Goal: Information Seeking & Learning: Understand process/instructions

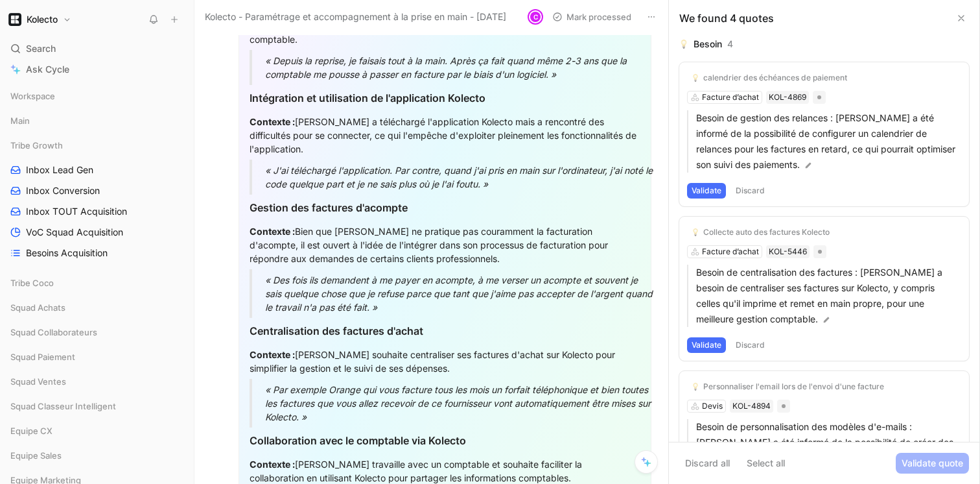
scroll to position [694, 0]
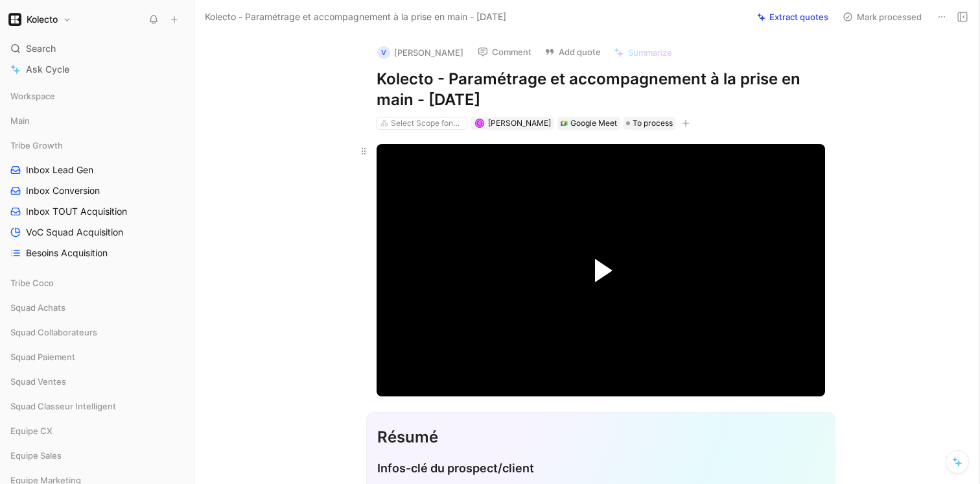
click at [598, 262] on span "Video Player" at bounding box center [604, 270] width 18 height 23
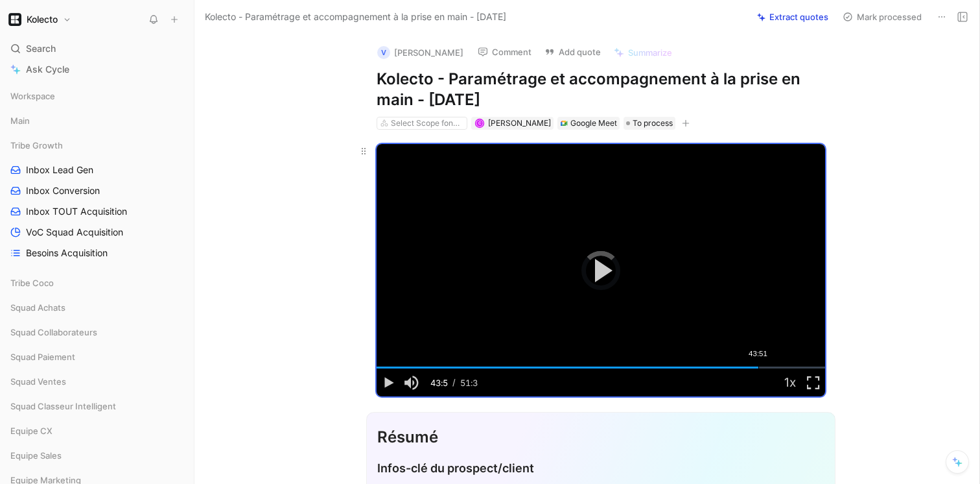
click at [758, 368] on div "Loaded : 1.63% 43:51 43:51" at bounding box center [601, 367] width 449 height 2
click at [777, 366] on div "Loaded : 86.18% 46:00 43:53" at bounding box center [601, 367] width 449 height 2
click at [790, 366] on div "Loaded : 90.30% 47:39 46:01" at bounding box center [601, 367] width 449 height 2
click at [799, 366] on div "48:28" at bounding box center [799, 367] width 1 height 2
click at [790, 379] on button "Playback Rate" at bounding box center [790, 382] width 23 height 28
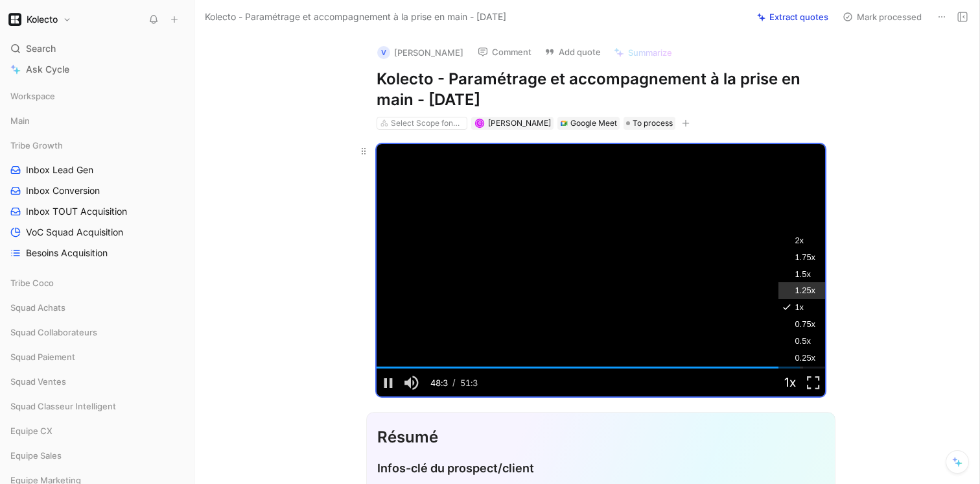
click at [805, 288] on span "1.25x" at bounding box center [805, 290] width 21 height 17
click at [811, 366] on div "Loaded : 96.63% 49:57 49:57" at bounding box center [601, 367] width 449 height 2
click at [815, 366] on div "Loaded : 98.06% 50:24 49:58" at bounding box center [601, 367] width 449 height 2
click at [819, 366] on div "Loaded : 98.93% 50:51 50:25" at bounding box center [601, 367] width 449 height 2
click at [768, 368] on div "Loaded : 100.00% 44:58 51:14" at bounding box center [601, 367] width 449 height 2
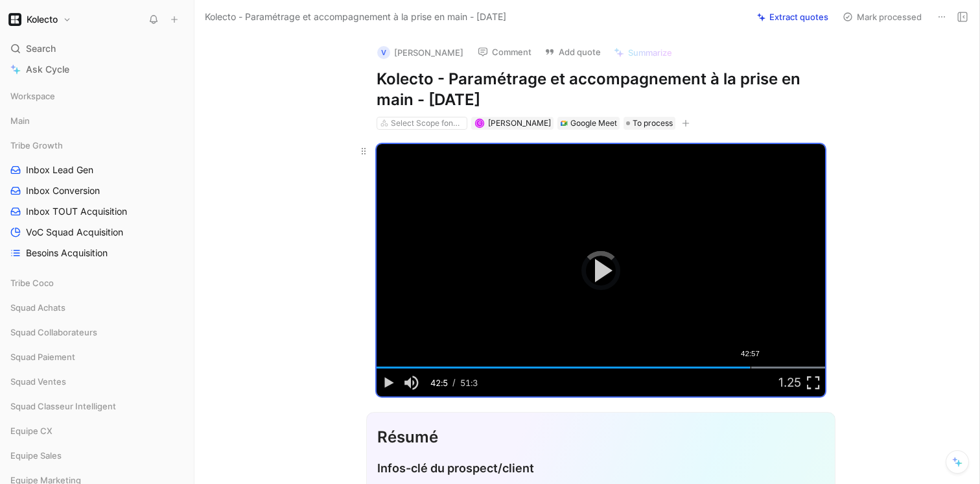
click at [751, 366] on div "42:57" at bounding box center [751, 367] width 1 height 2
click at [760, 366] on div "Loaded : 100.00% 44:00 42:59" at bounding box center [601, 367] width 449 height 2
click at [771, 366] on div "Loaded : 100.00% 45:25 45:25" at bounding box center [601, 367] width 449 height 2
click at [782, 366] on div "46:36" at bounding box center [782, 367] width 1 height 2
click at [786, 366] on div "47:03" at bounding box center [786, 367] width 1 height 2
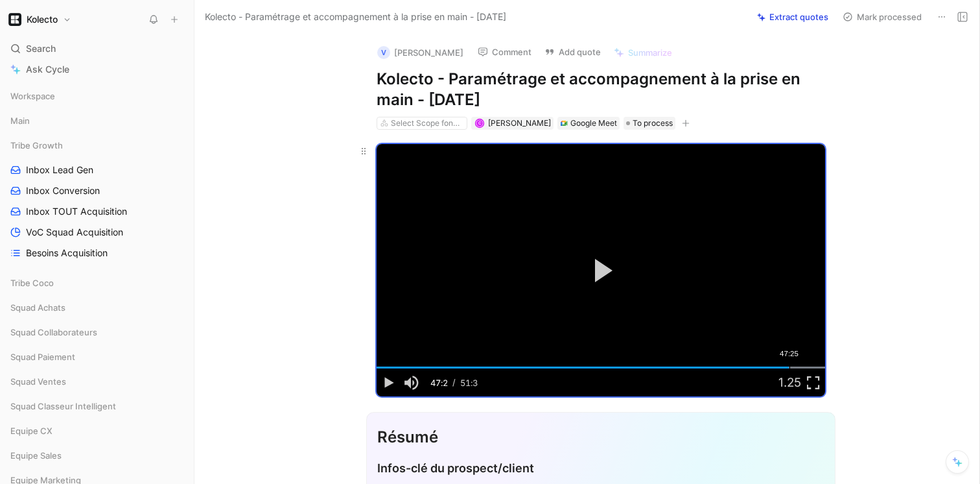
click at [790, 366] on div "47:25" at bounding box center [790, 367] width 1 height 2
click at [791, 366] on div "47:34" at bounding box center [791, 367] width 1 height 2
click at [794, 366] on div "Loaded : 100.00% 48:01 47:35" at bounding box center [601, 367] width 449 height 2
click at [800, 366] on div "48:37" at bounding box center [800, 367] width 1 height 2
click at [387, 382] on span "Video Player" at bounding box center [388, 382] width 23 height 0
